Goal: Task Accomplishment & Management: Complete application form

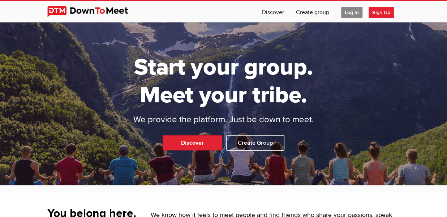
click at [212, 22] on div "☰ Discover Create group Log In Sign Up Log In Sign Up" at bounding box center [223, 12] width 353 height 22
click at [363, 13] on span "Log In" at bounding box center [351, 12] width 21 height 11
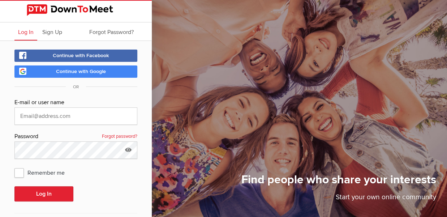
click at [397, 12] on div "Find people who share your interests Start your own online community" at bounding box center [279, 108] width 335 height 217
click at [48, 30] on span "Sign Up" at bounding box center [52, 32] width 20 height 7
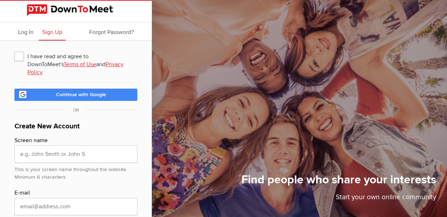
click at [24, 57] on span "I have read and agree to DownToMeet's Terms of Use and Privacy Policy" at bounding box center [75, 56] width 123 height 13
click at [14, 50] on input "I have read and agree to DownToMeet's Terms of Use and Privacy Policy" at bounding box center [14, 49] width 0 height 0
checkbox input "true"
click at [106, 89] on link "Continue with Google" at bounding box center [75, 95] width 123 height 12
click at [60, 151] on input "text" at bounding box center [75, 153] width 123 height 17
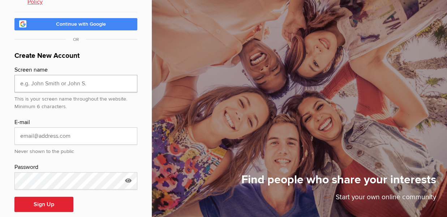
scroll to position [71, 0]
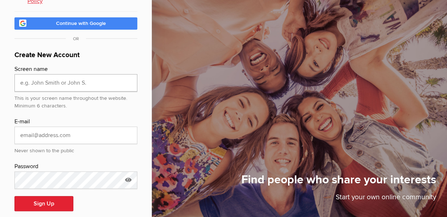
click at [44, 74] on input "text" at bounding box center [75, 82] width 123 height 17
click at [27, 74] on input "text" at bounding box center [75, 82] width 123 height 17
click at [28, 127] on input "email" at bounding box center [75, 135] width 123 height 17
type input "[EMAIL_ADDRESS][DOMAIN_NAME]"
click at [44, 79] on input "text" at bounding box center [75, 82] width 123 height 17
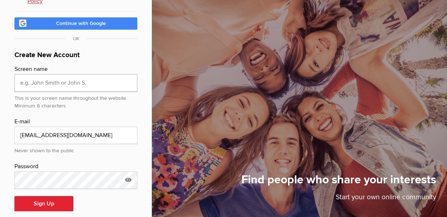
type input "I"
click at [73, 79] on input "Indigo" at bounding box center [75, 82] width 123 height 17
type input "d"
click at [73, 79] on input "d" at bounding box center [75, 82] width 123 height 17
click at [177, 57] on div "Find people who share your interests Start your own online community" at bounding box center [279, 108] width 335 height 217
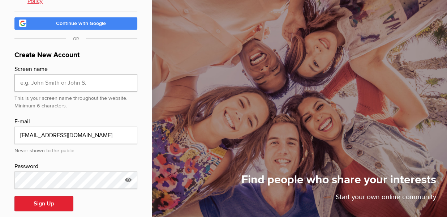
click at [80, 77] on input "text" at bounding box center [75, 82] width 123 height 17
click at [36, 76] on input "IndigoCatylist" at bounding box center [75, 82] width 123 height 17
click at [50, 75] on input "Indigo Catylist" at bounding box center [75, 82] width 123 height 17
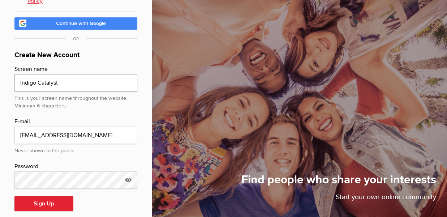
click at [38, 74] on input "Indigo Catalyst" at bounding box center [75, 82] width 123 height 17
drag, startPoint x: 35, startPoint y: 77, endPoint x: 155, endPoint y: 74, distance: 119.3
click at [35, 74] on input "Indiglo" at bounding box center [75, 82] width 123 height 17
click at [59, 74] on input "IndigoHope" at bounding box center [75, 82] width 123 height 17
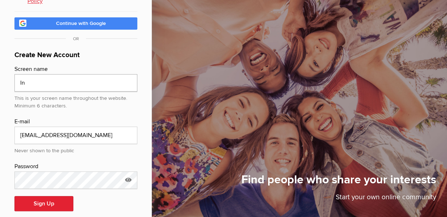
type input "I"
type input "H"
type input "IndigoHope"
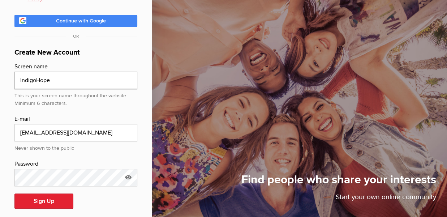
scroll to position [74, 0]
